Goal: Task Accomplishment & Management: Use online tool/utility

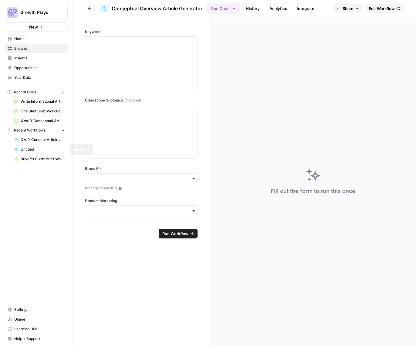
click at [29, 139] on span "X v. Y Concept Article Generator" at bounding box center [43, 139] width 44 height 5
click at [42, 137] on span "X v. Y Concept Article Generator" at bounding box center [43, 139] width 44 height 5
click at [385, 6] on span "Edit Workflow" at bounding box center [381, 8] width 26 height 6
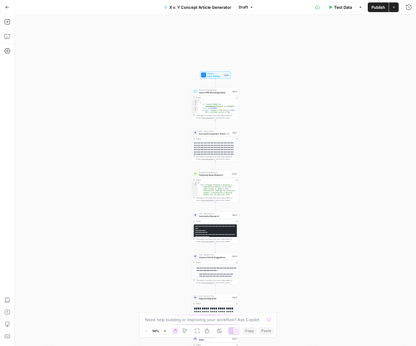
click at [166, 330] on icon "button" at bounding box center [164, 331] width 3 height 3
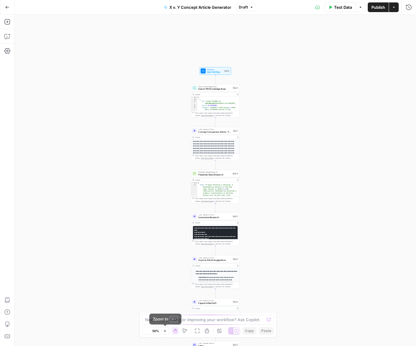
click at [165, 330] on icon "button" at bounding box center [164, 331] width 3 height 3
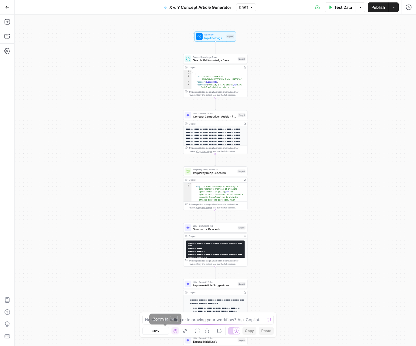
click at [165, 330] on icon "button" at bounding box center [164, 331] width 3 height 3
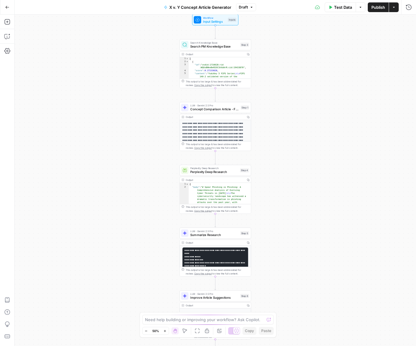
click at [165, 330] on icon "button" at bounding box center [164, 331] width 3 height 3
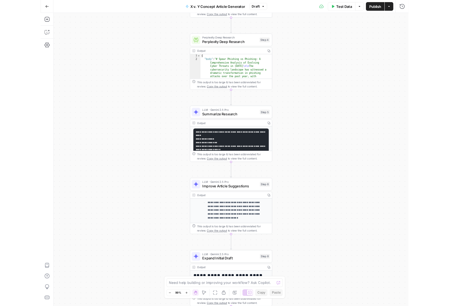
scroll to position [86, 0]
